Goal: Information Seeking & Learning: Learn about a topic

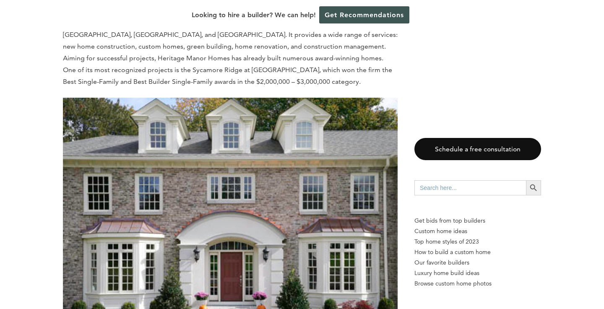
scroll to position [1696, 0]
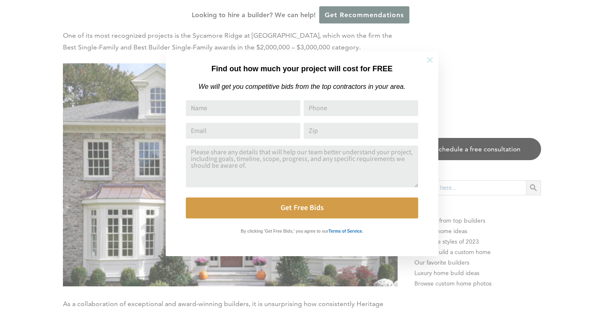
click at [430, 60] on icon at bounding box center [430, 60] width 6 height 6
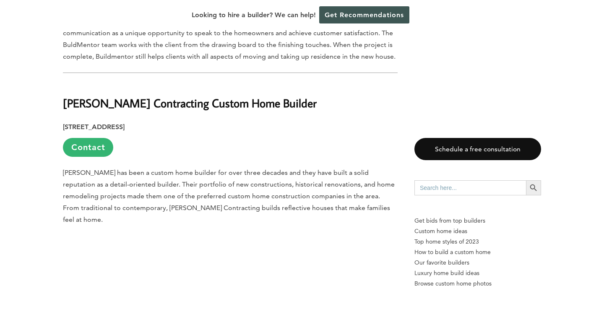
scroll to position [4196, 0]
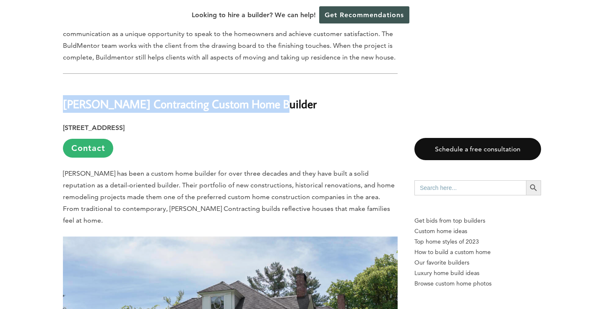
drag, startPoint x: 269, startPoint y: 74, endPoint x: 66, endPoint y: 65, distance: 203.1
click at [66, 84] on h2 "[PERSON_NAME] Contracting Custom Home Builder" at bounding box center [230, 98] width 335 height 29
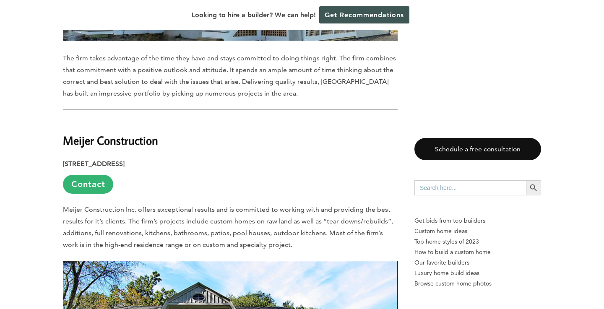
scroll to position [2378, 0]
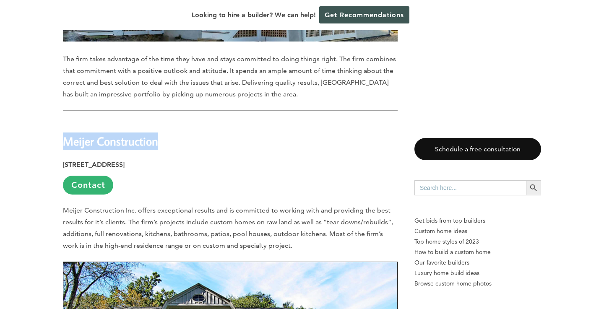
drag, startPoint x: 158, startPoint y: 111, endPoint x: 59, endPoint y: 110, distance: 99.4
copy h2 "Meijer Construction"
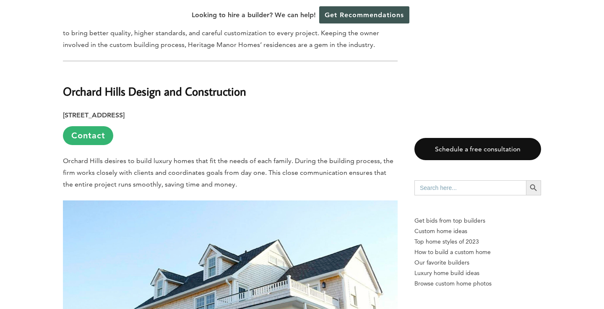
scroll to position [2002, 0]
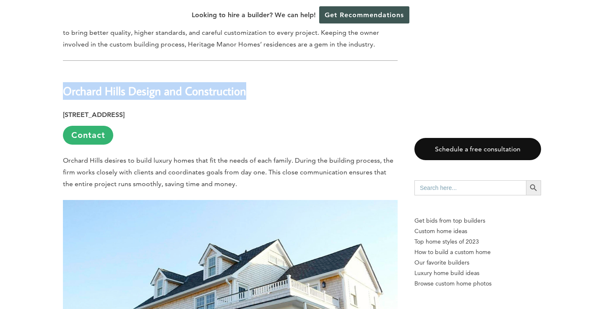
drag, startPoint x: 257, startPoint y: 62, endPoint x: 62, endPoint y: 55, distance: 195.1
copy h2 "Orchard Hills Design and Construction"
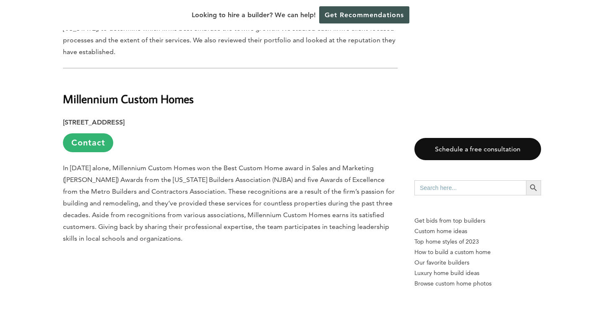
scroll to position [523, 0]
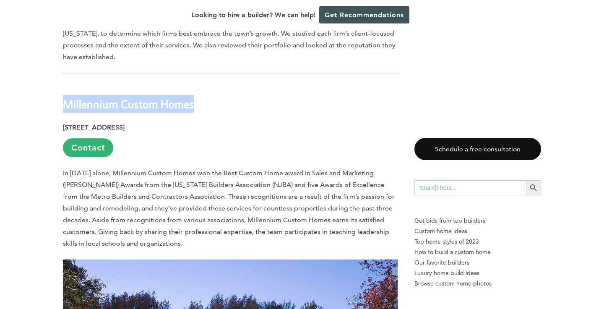
drag, startPoint x: 208, startPoint y: 69, endPoint x: 53, endPoint y: 73, distance: 154.3
copy h2 "Millennium Custom Homes"
